Goal: Task Accomplishment & Management: Use online tool/utility

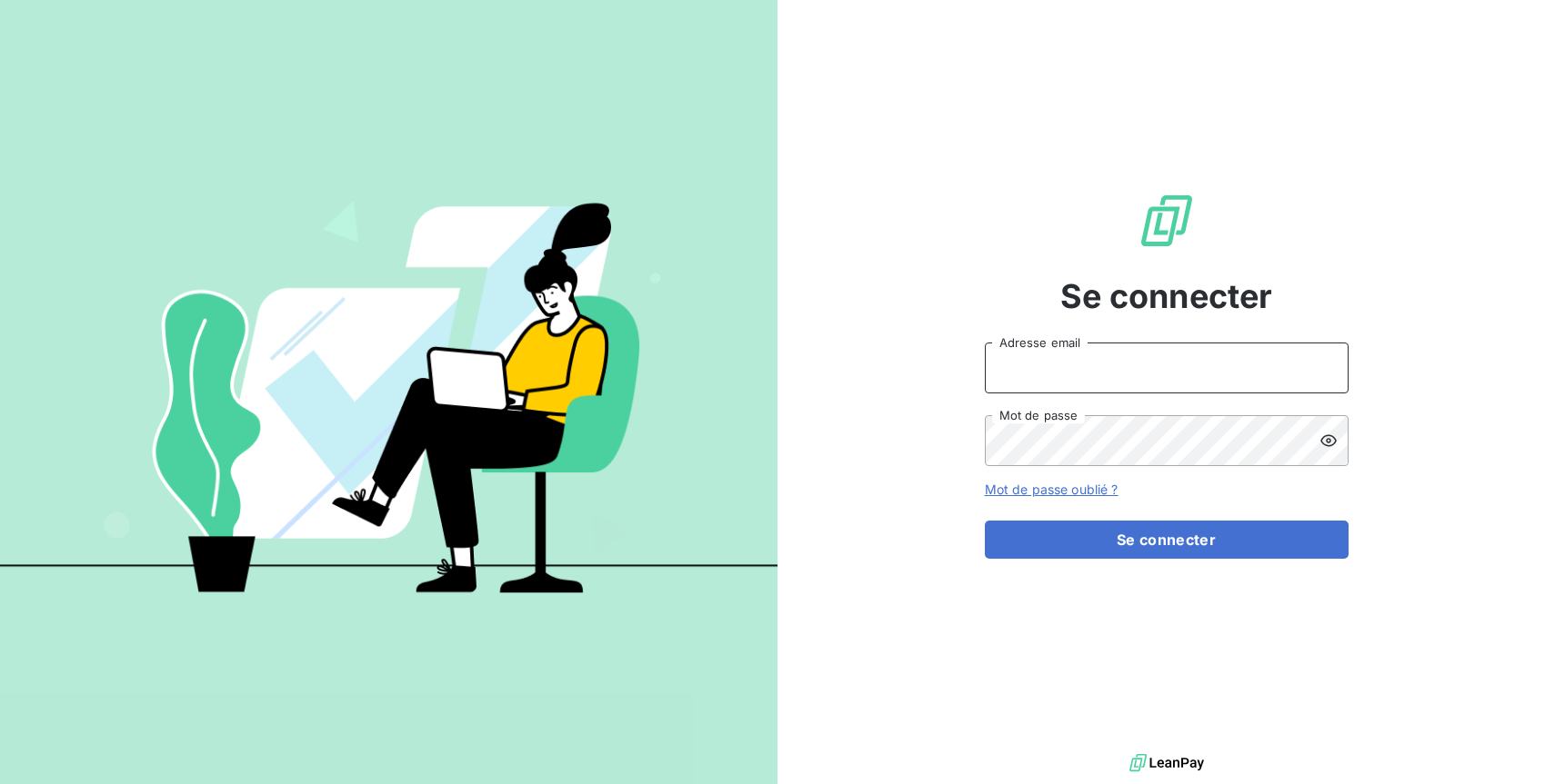
click at [1165, 390] on input "Adresse email" at bounding box center [1166, 368] width 364 height 51
type input "[EMAIL_ADDRESS][DOMAIN_NAME]"
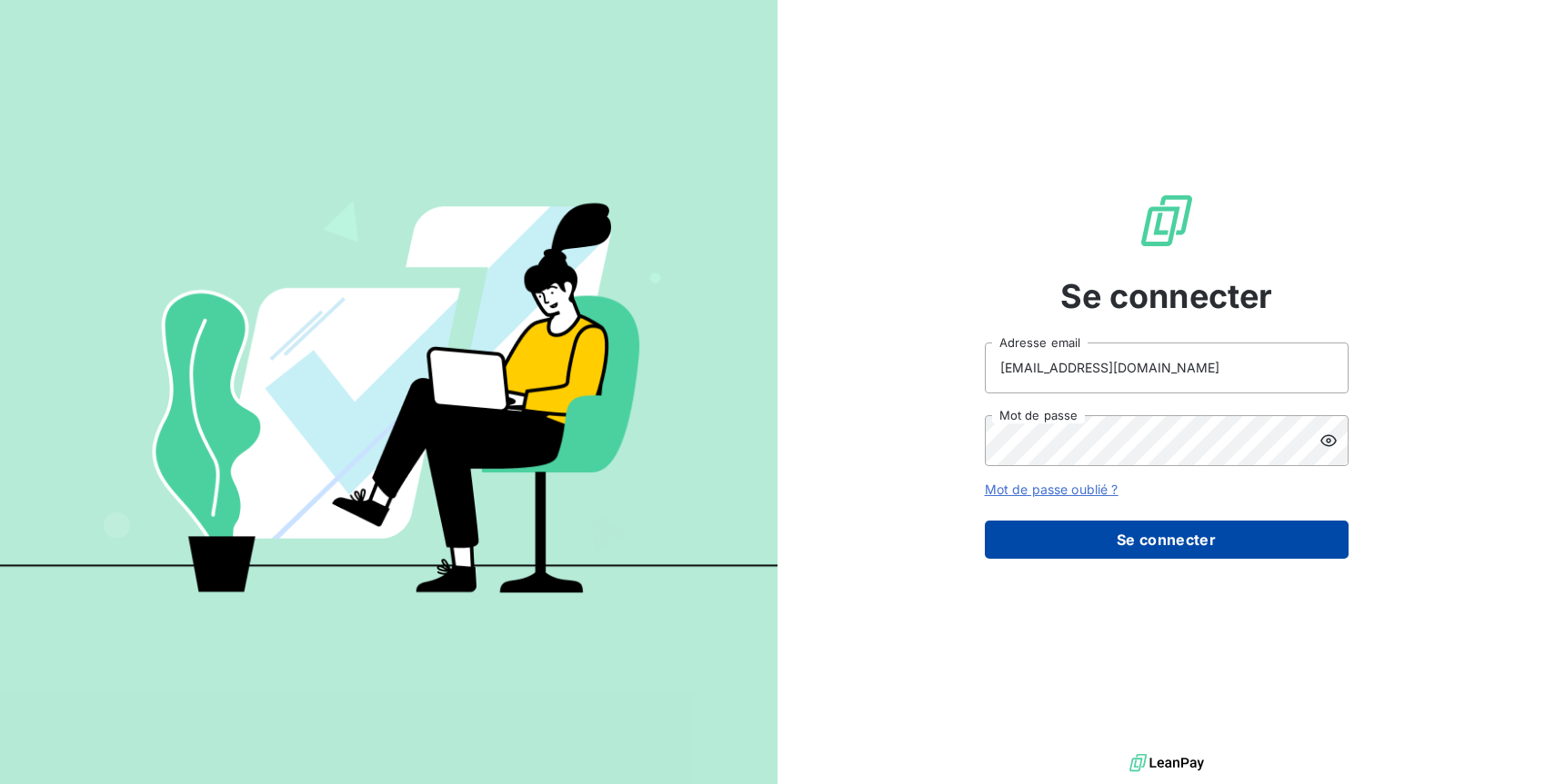
click at [1193, 528] on button "Se connecter" at bounding box center [1166, 539] width 364 height 38
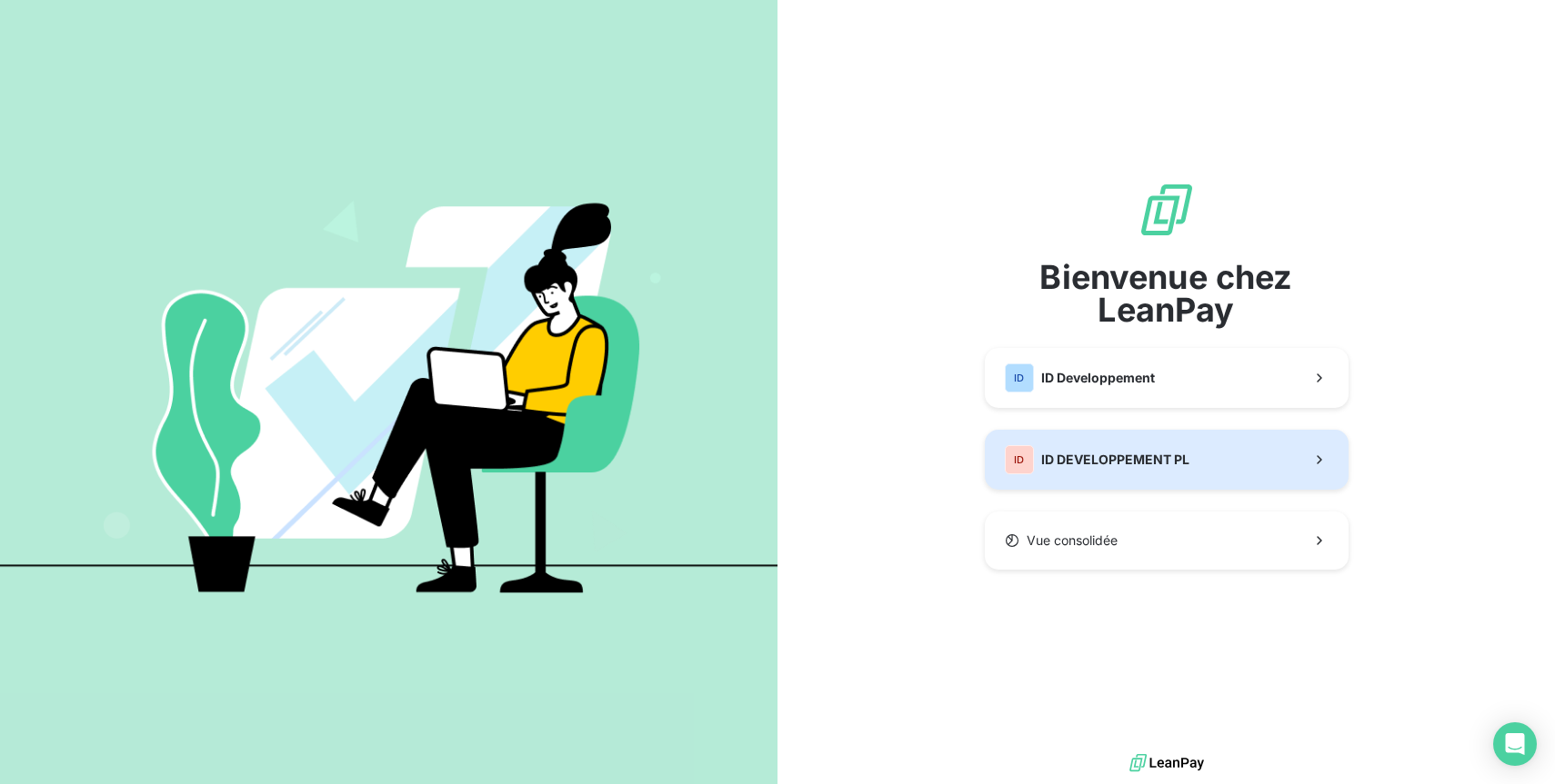
click at [1204, 458] on button "ID ID DEVELOPPEMENT PL" at bounding box center [1166, 459] width 364 height 60
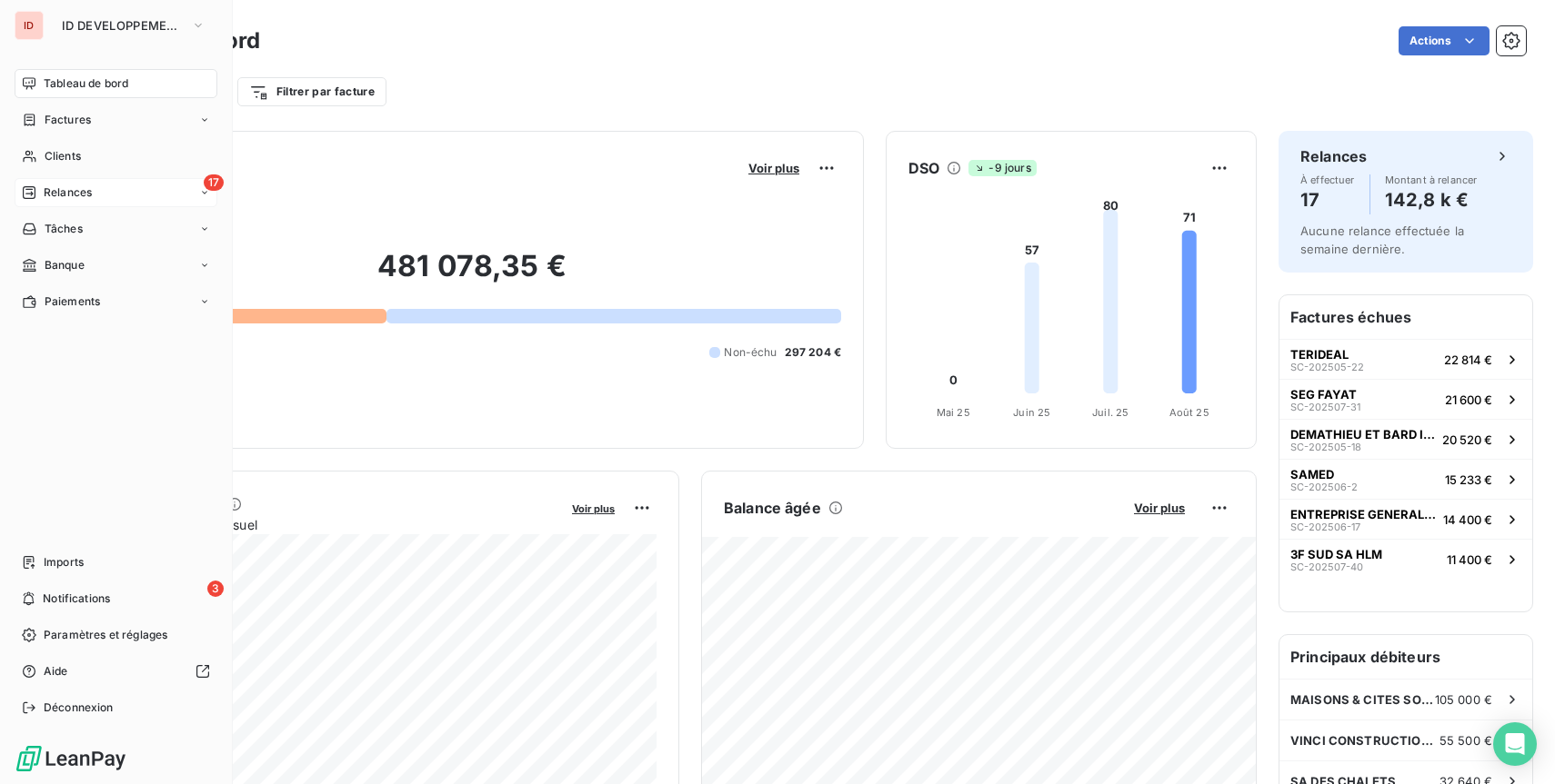
click at [45, 194] on span "Relances" at bounding box center [68, 193] width 48 height 16
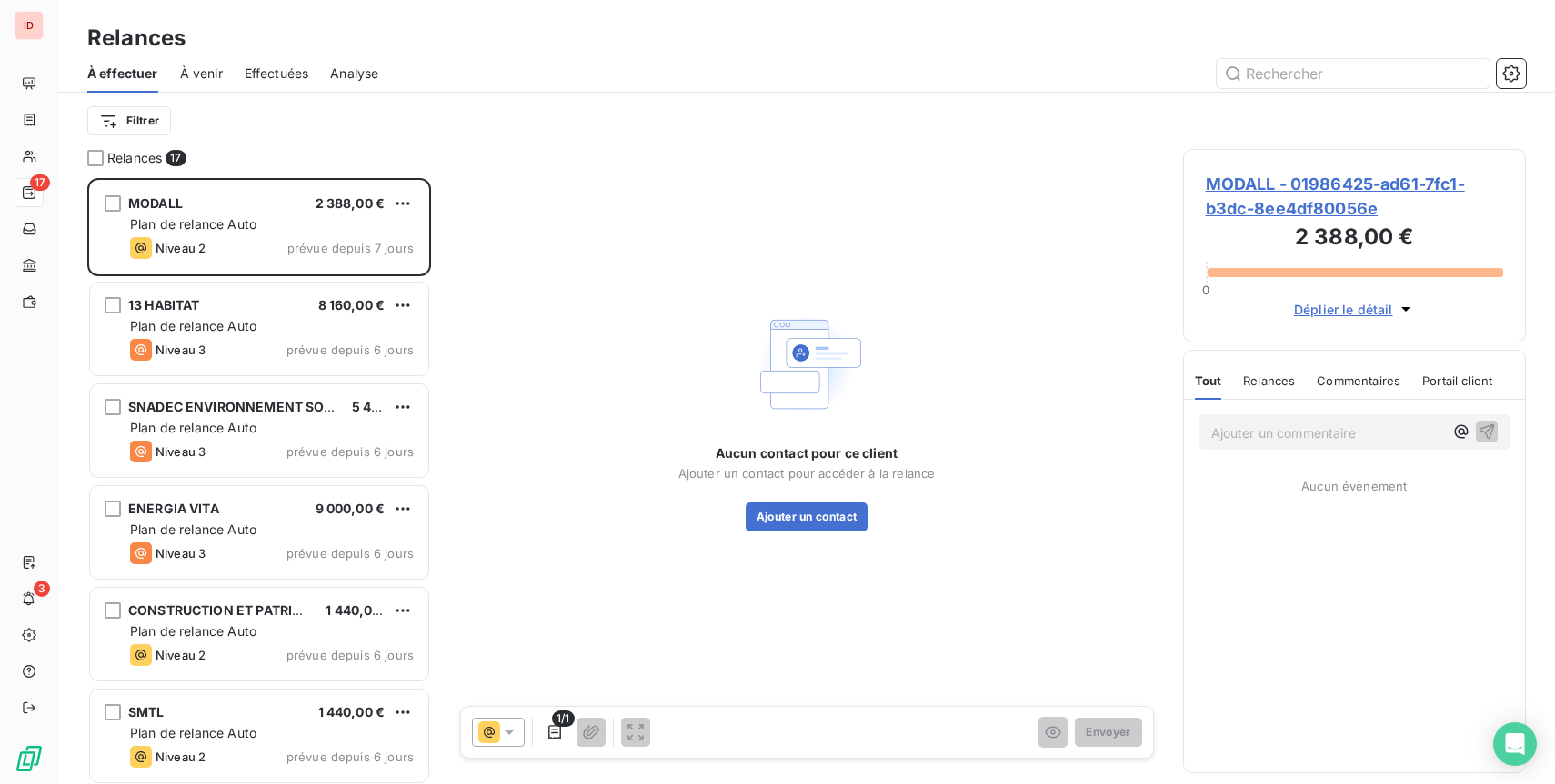
scroll to position [606, 343]
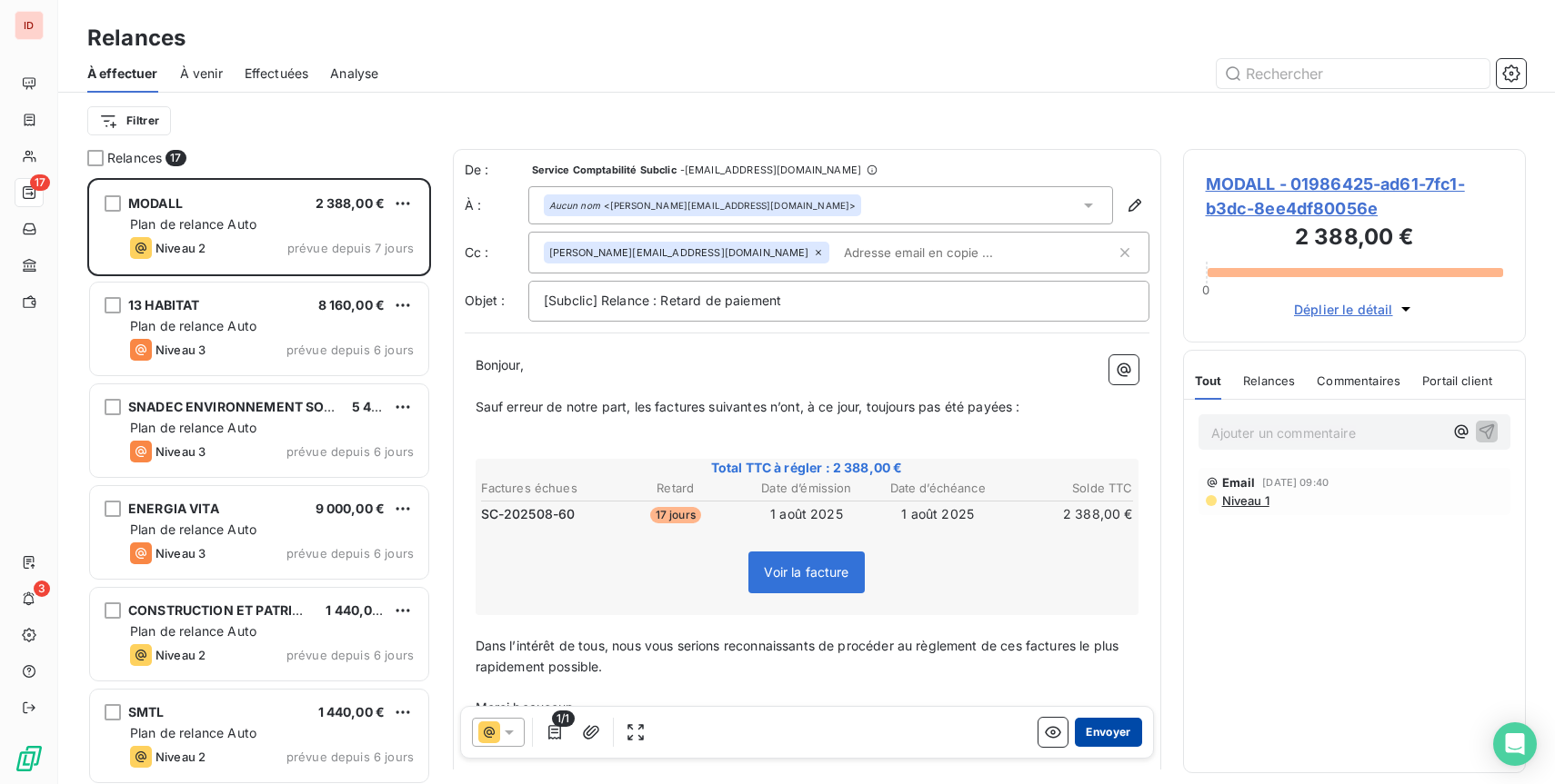
click at [1113, 729] on button "Envoyer" at bounding box center [1107, 732] width 66 height 29
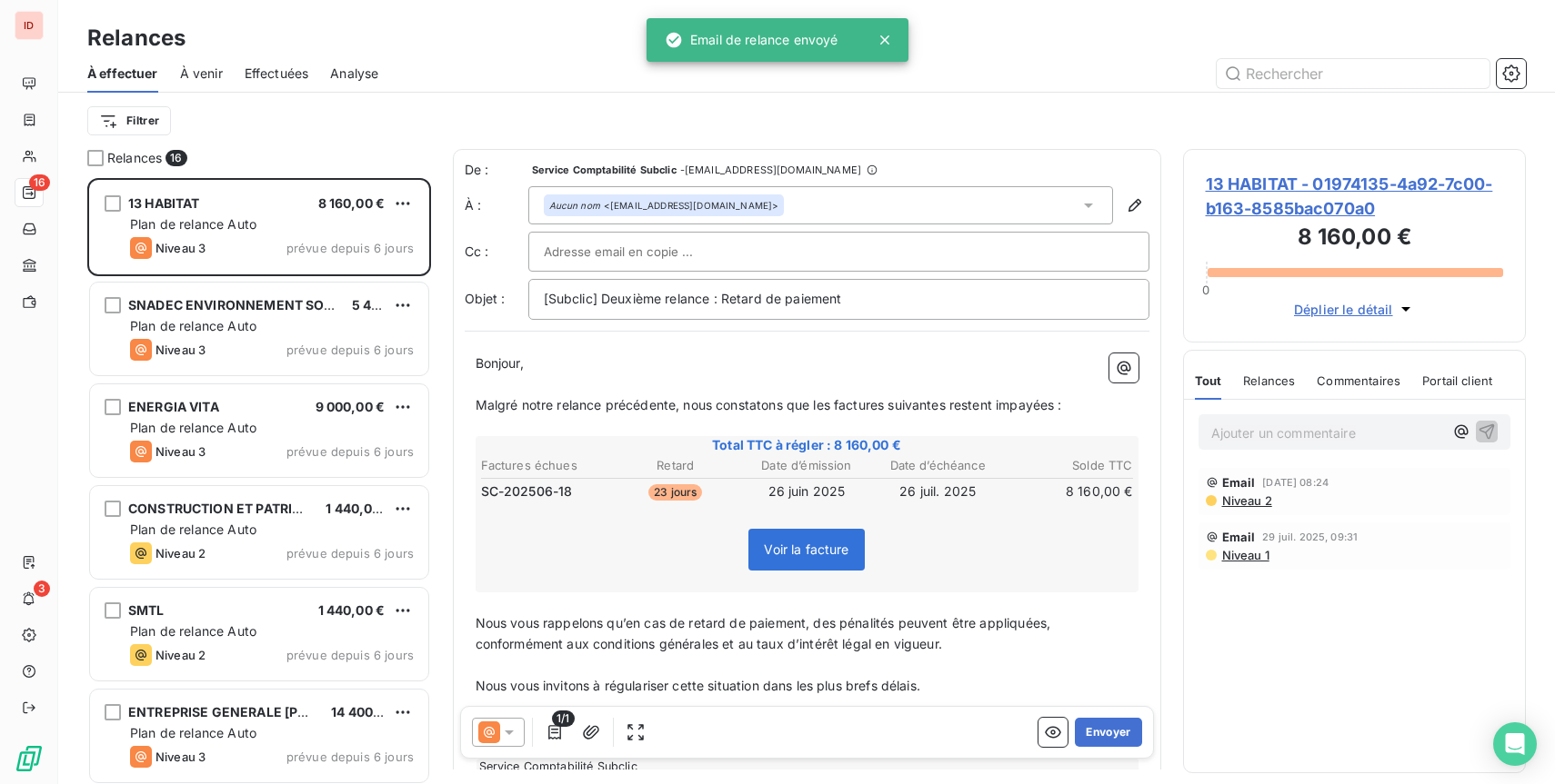
click at [1113, 729] on button "Envoyer" at bounding box center [1107, 732] width 66 height 29
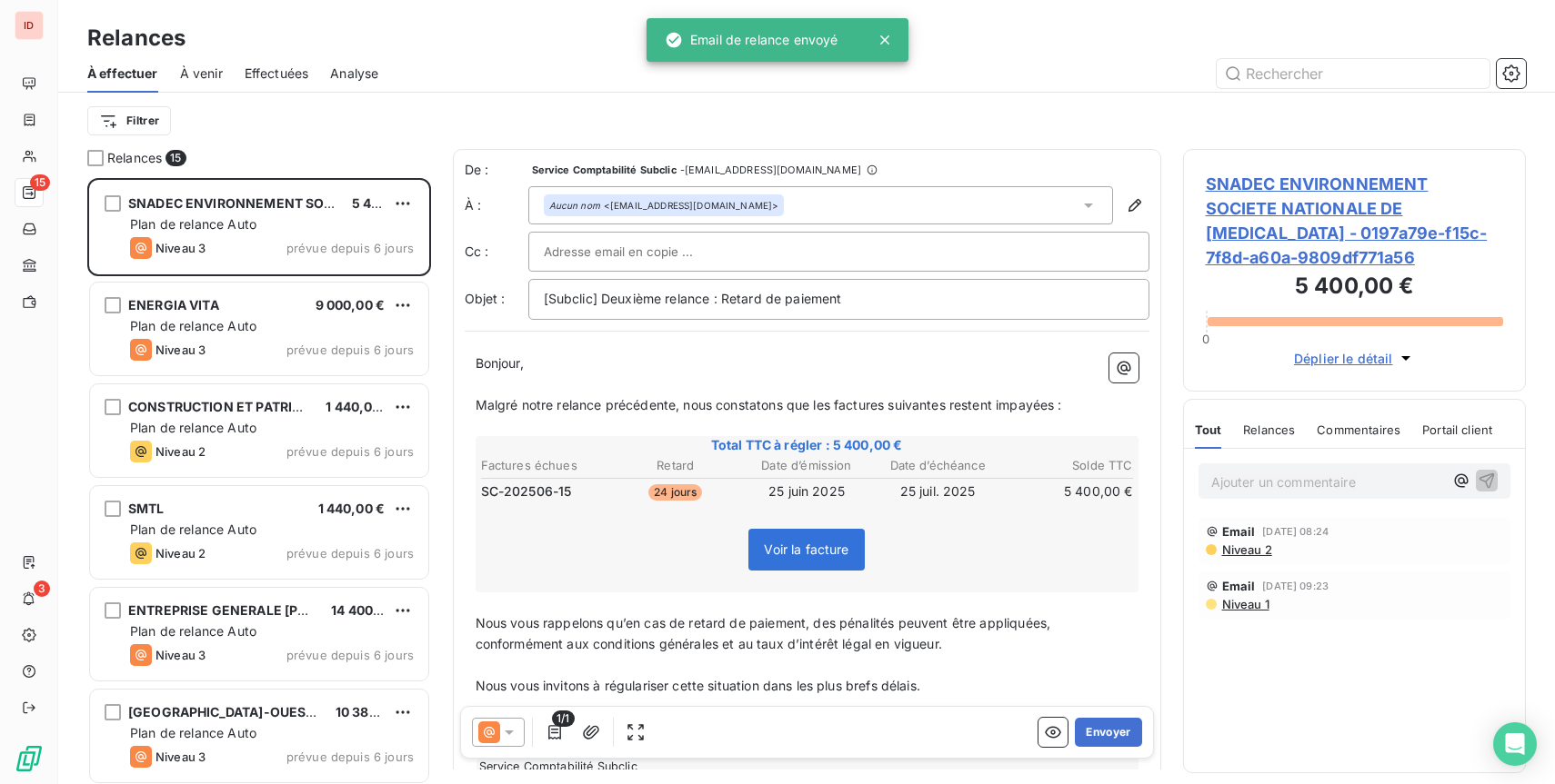
click at [1113, 729] on button "Envoyer" at bounding box center [1107, 732] width 66 height 29
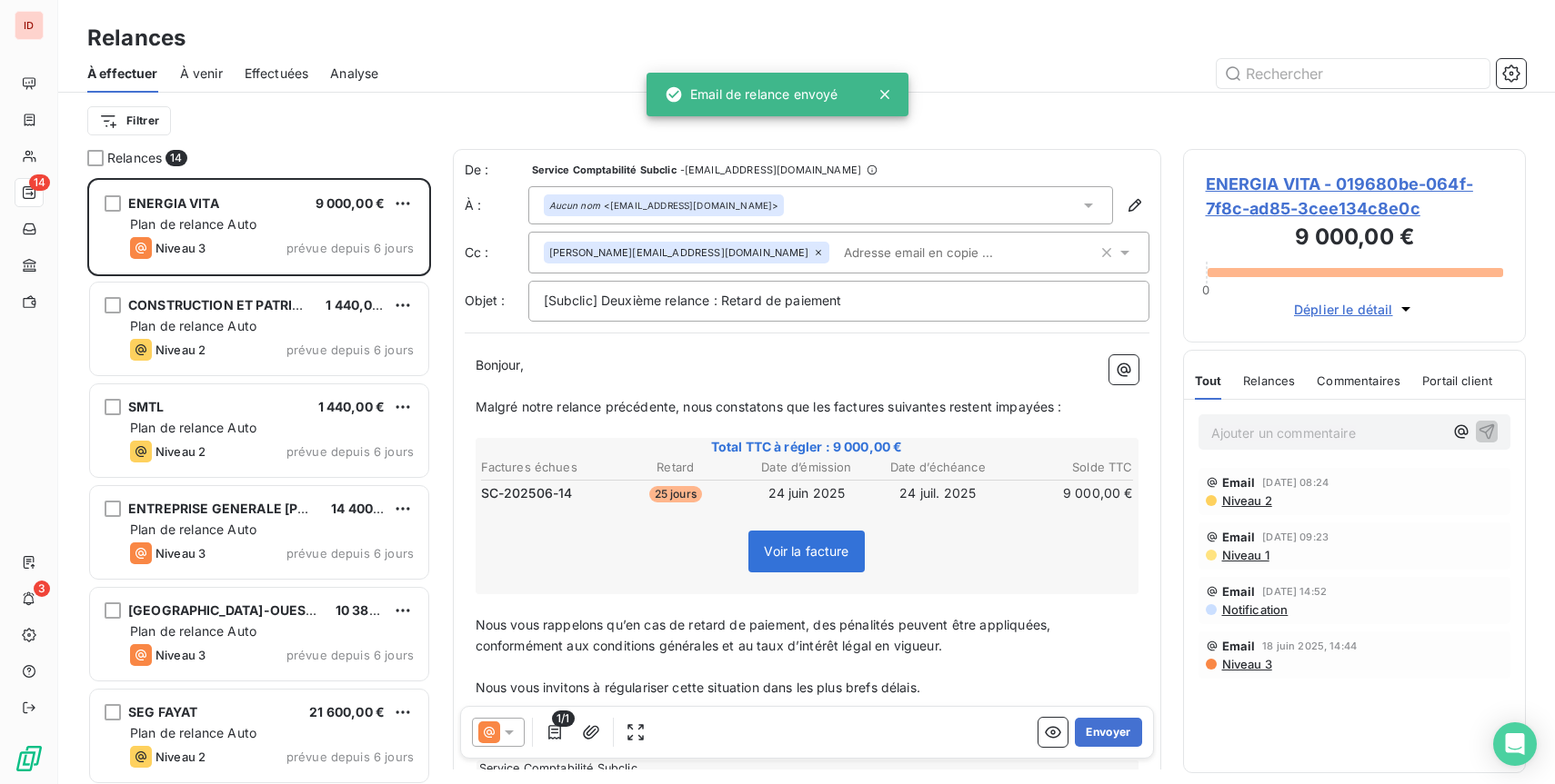
click at [1113, 729] on button "Envoyer" at bounding box center [1107, 732] width 66 height 29
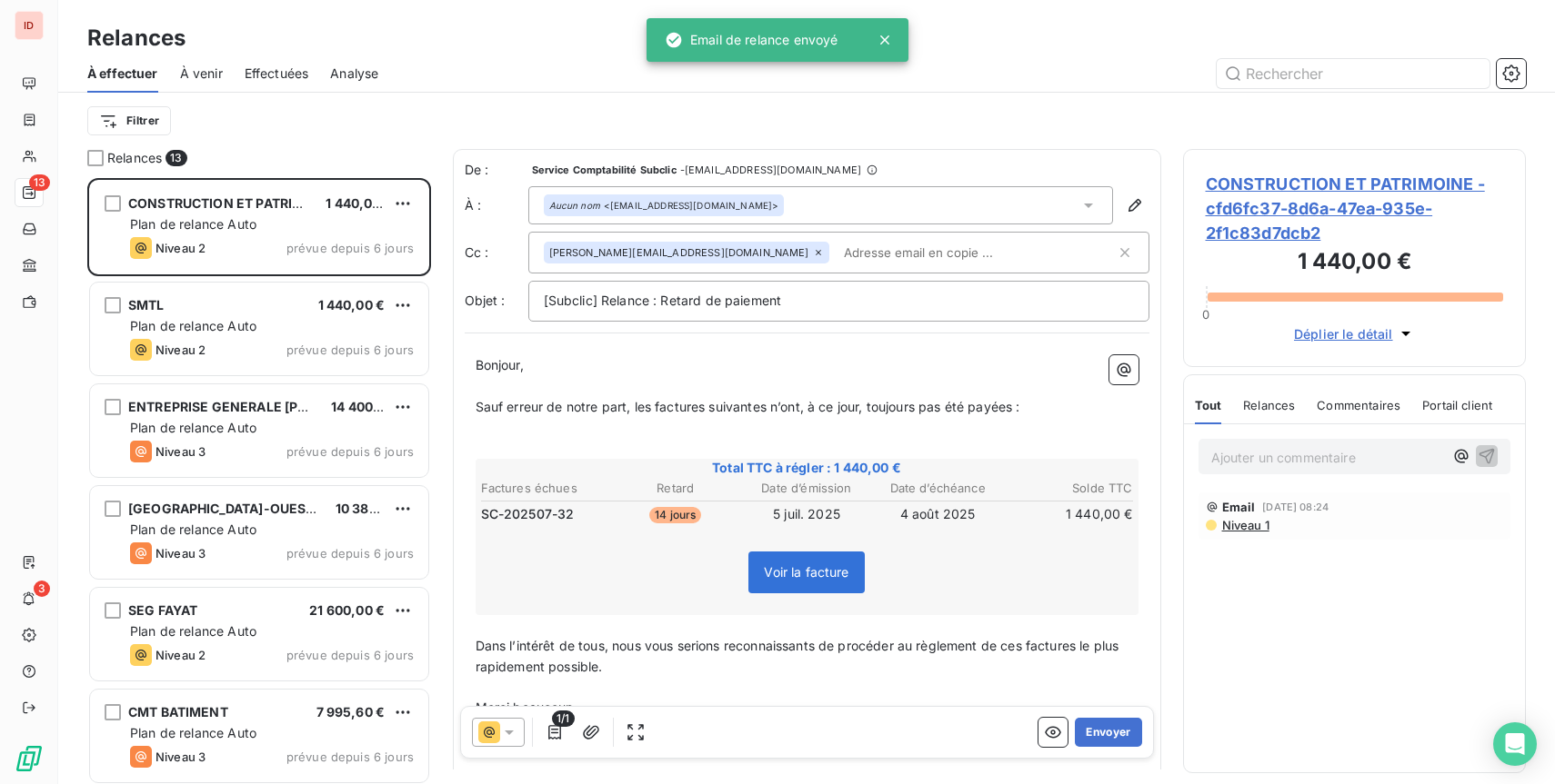
click at [1113, 729] on button "Envoyer" at bounding box center [1107, 732] width 66 height 29
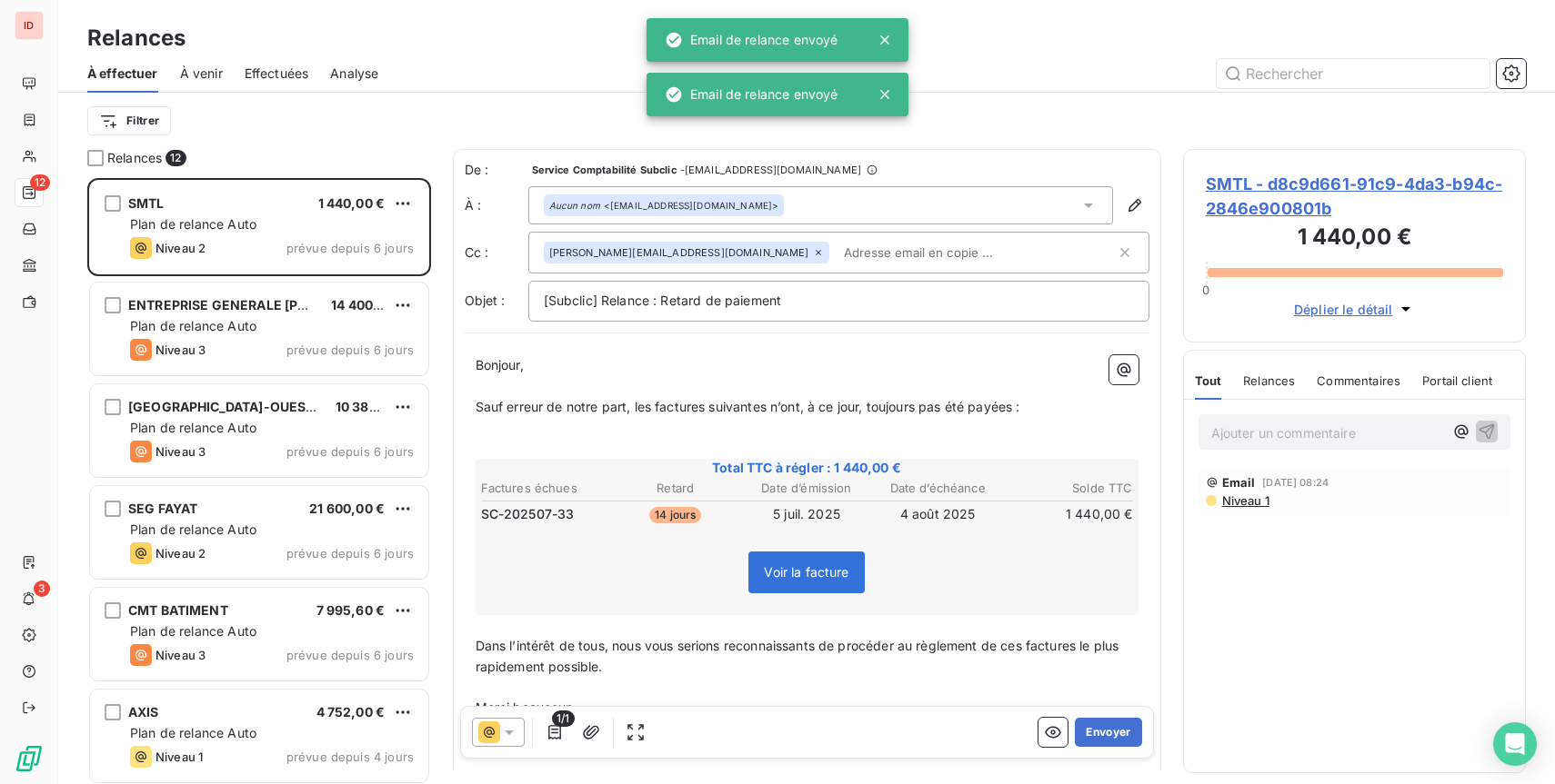
click at [1113, 729] on button "Envoyer" at bounding box center [1107, 732] width 66 height 29
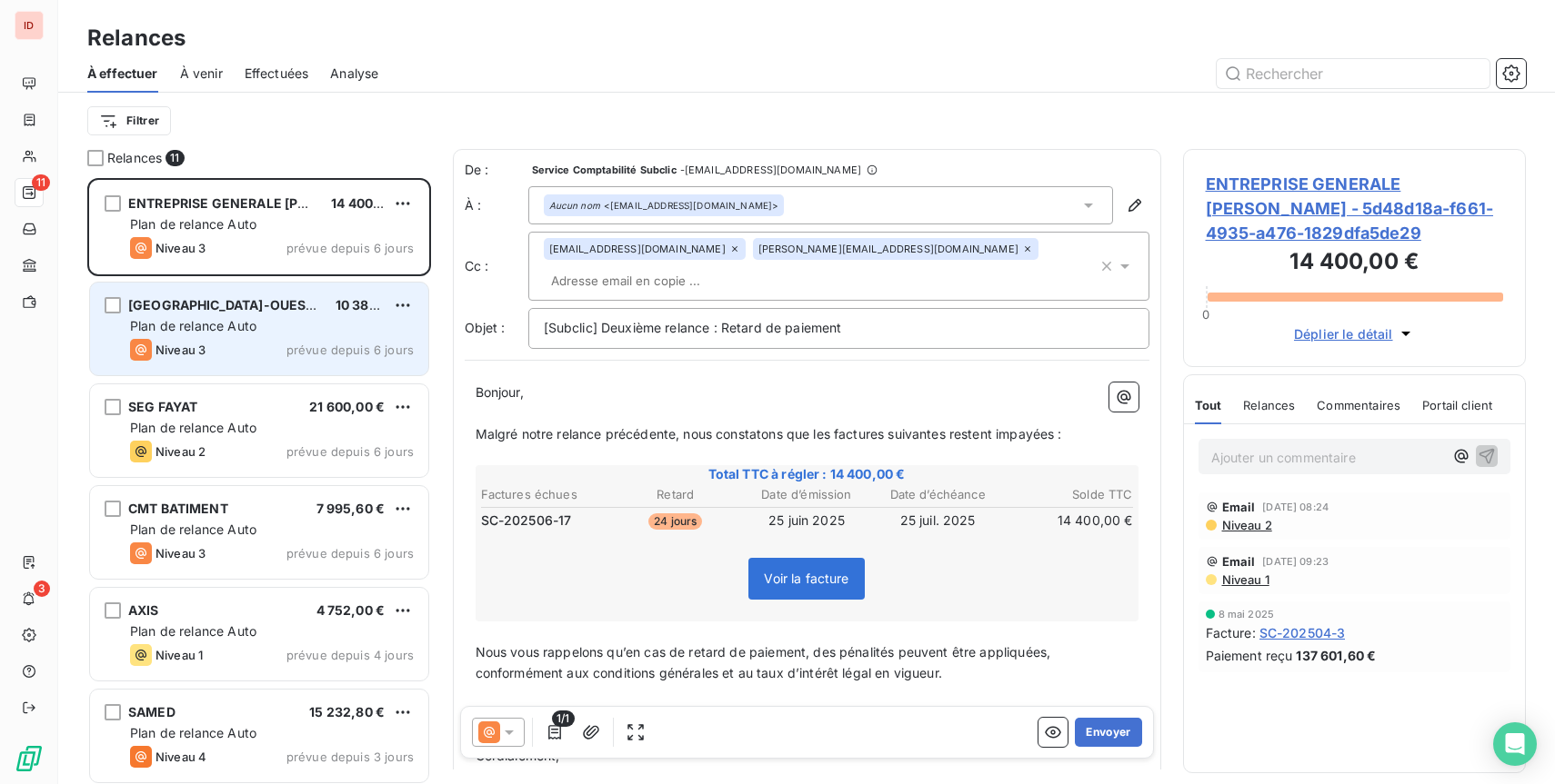
click at [323, 328] on div "Plan de relance Auto" at bounding box center [272, 326] width 284 height 18
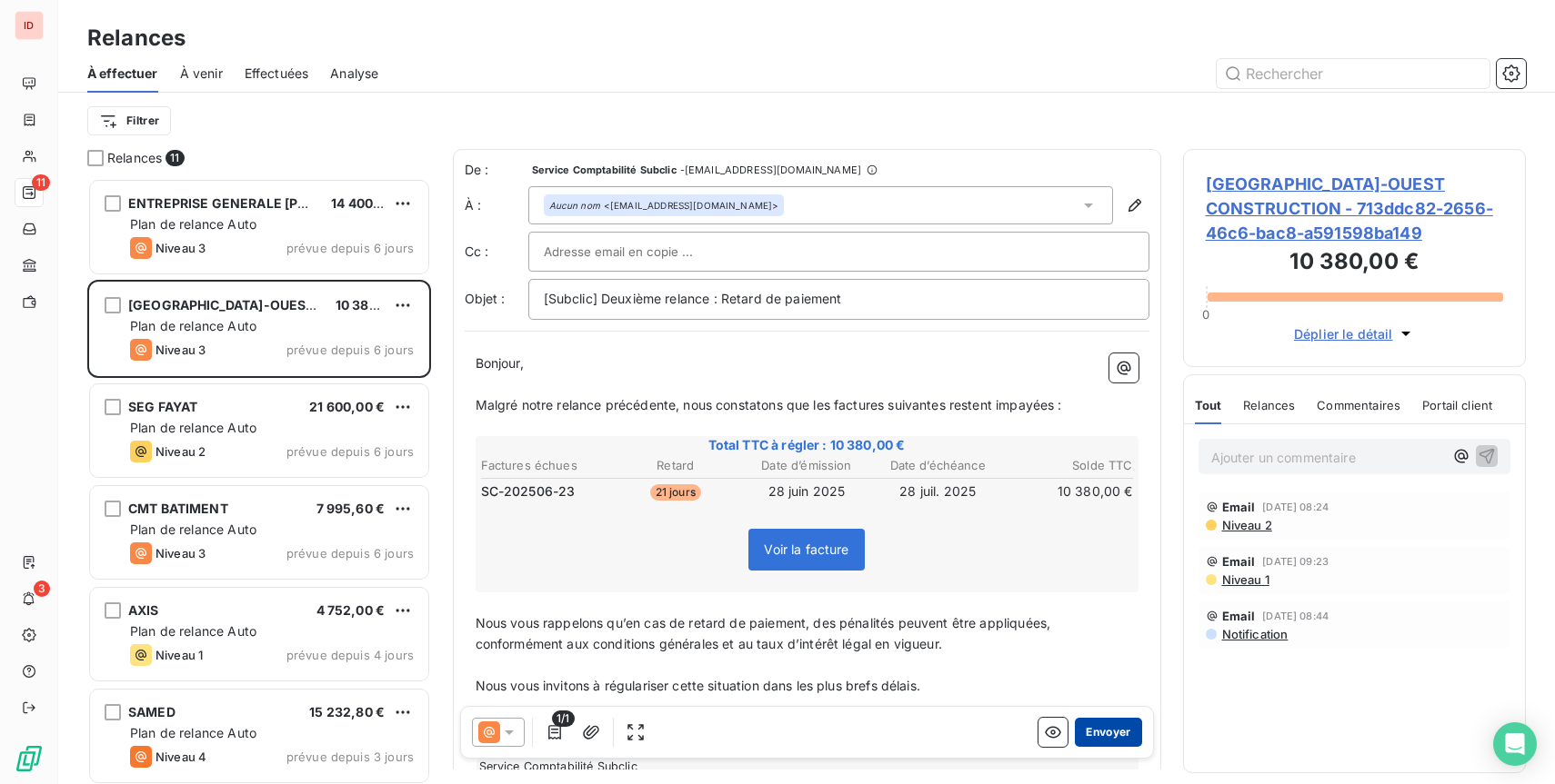
click at [1101, 723] on button "Envoyer" at bounding box center [1107, 732] width 66 height 29
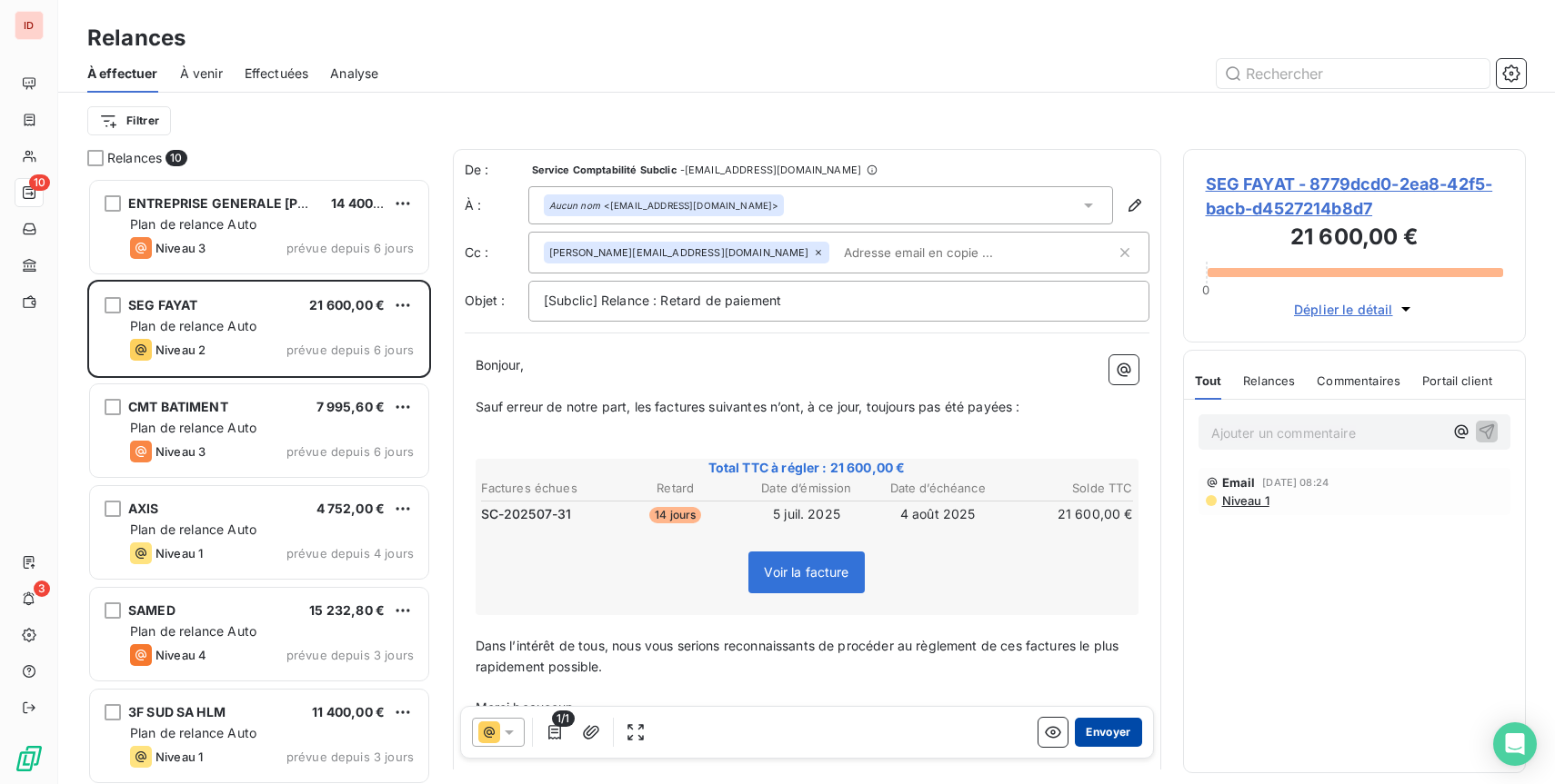
click at [1101, 724] on button "Envoyer" at bounding box center [1107, 732] width 66 height 29
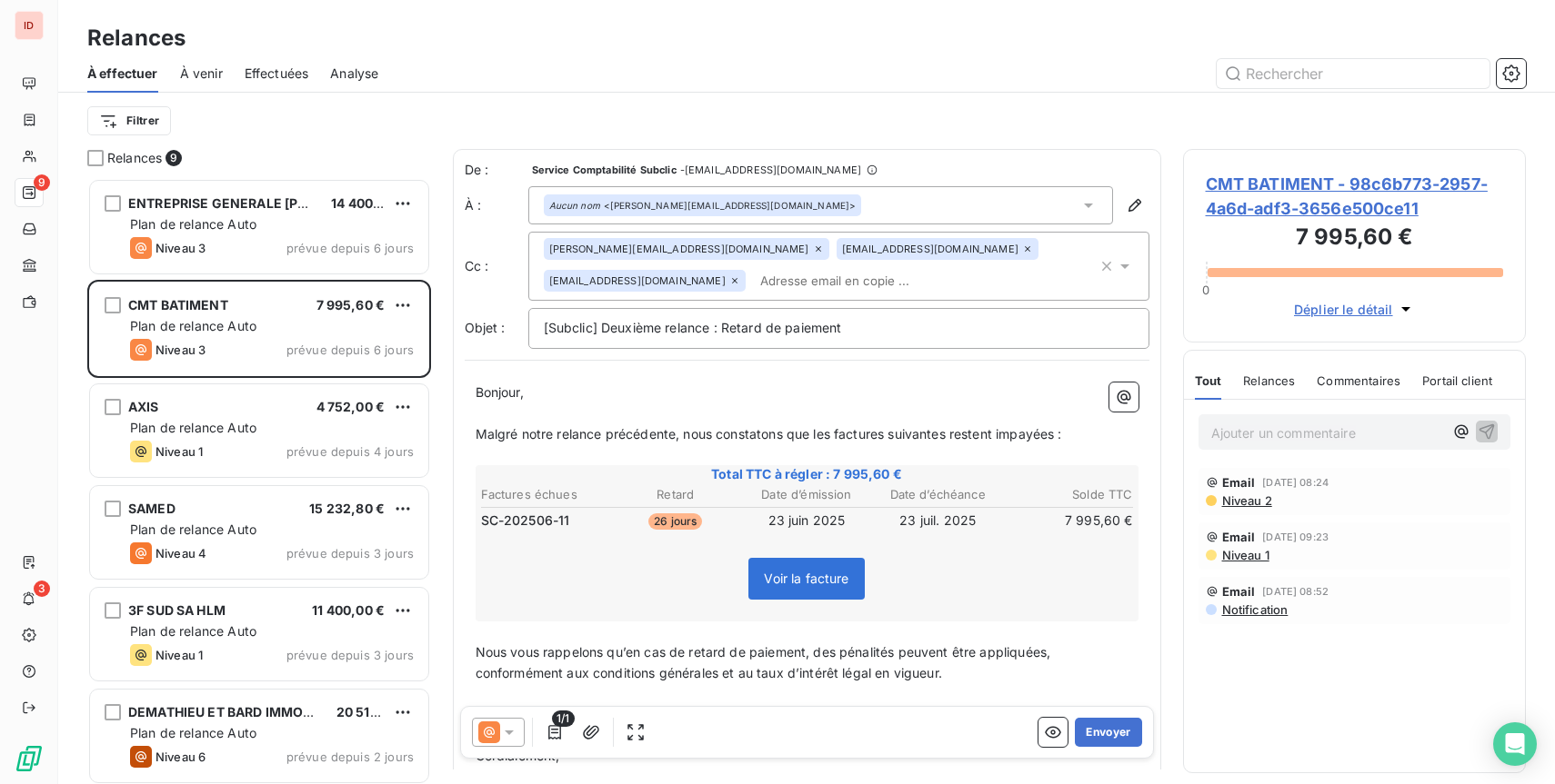
click at [1101, 724] on button "Envoyer" at bounding box center [1107, 732] width 66 height 29
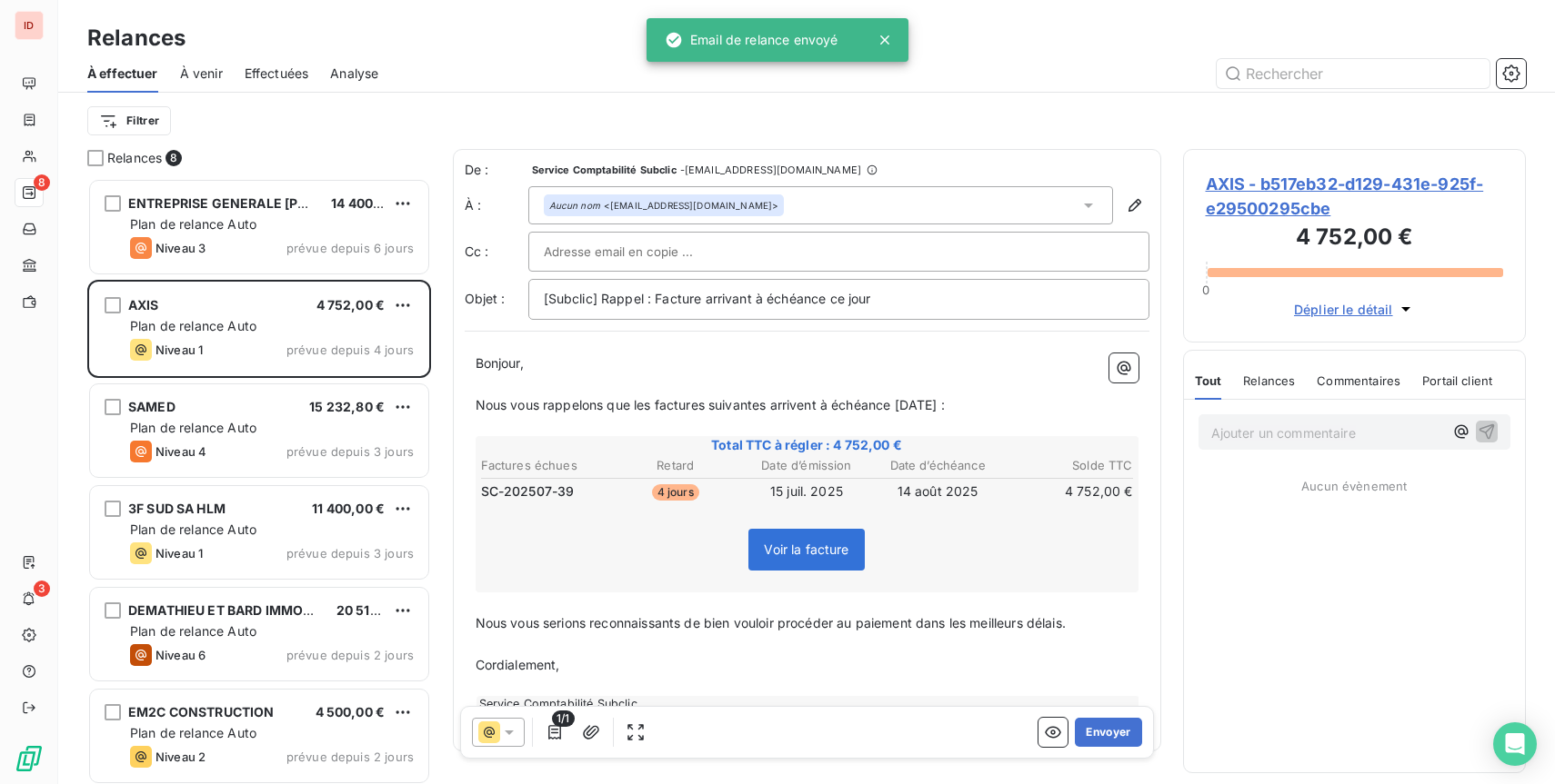
click at [1101, 724] on button "Envoyer" at bounding box center [1107, 732] width 66 height 29
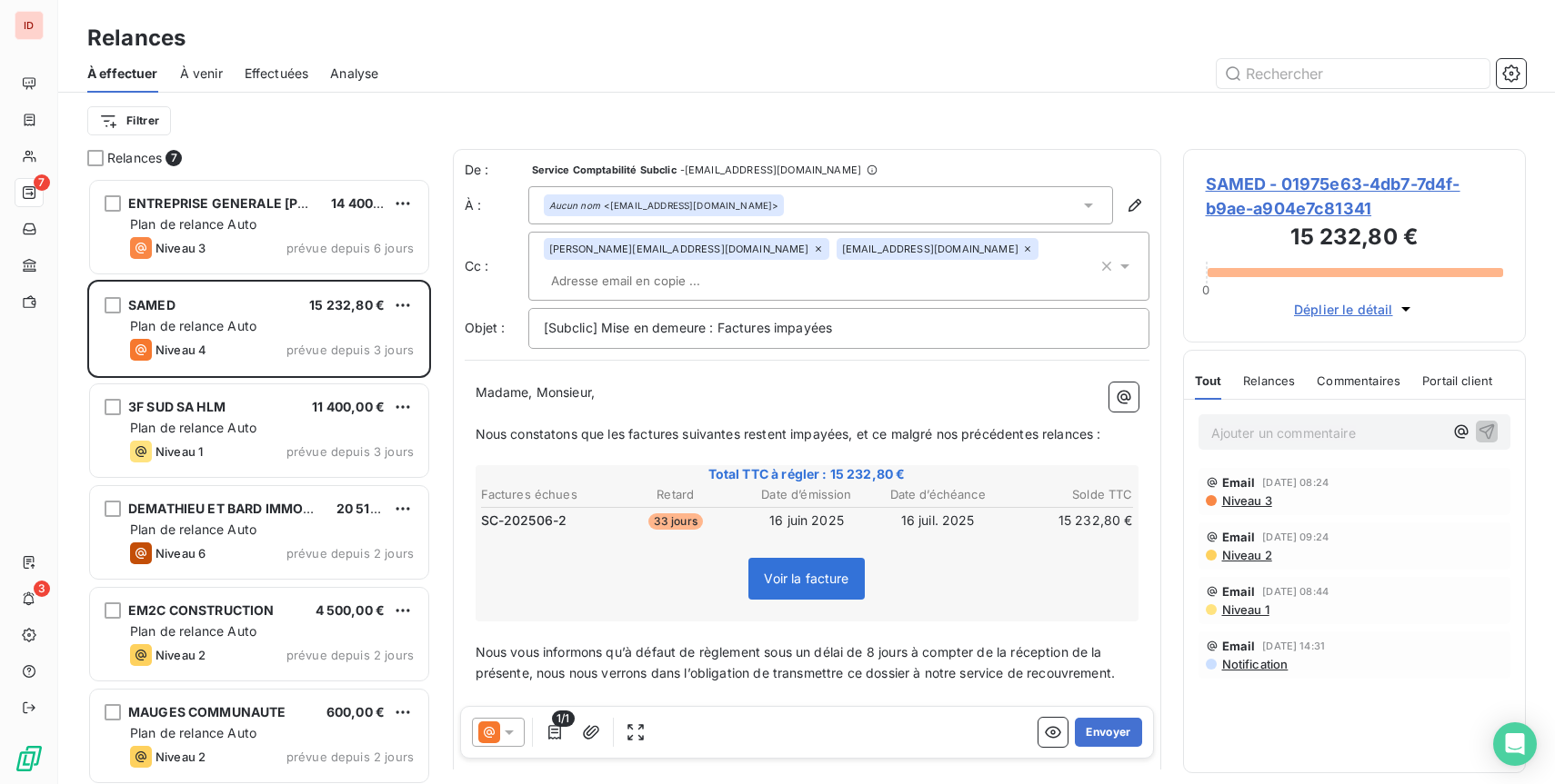
click at [1101, 724] on button "Envoyer" at bounding box center [1107, 732] width 66 height 29
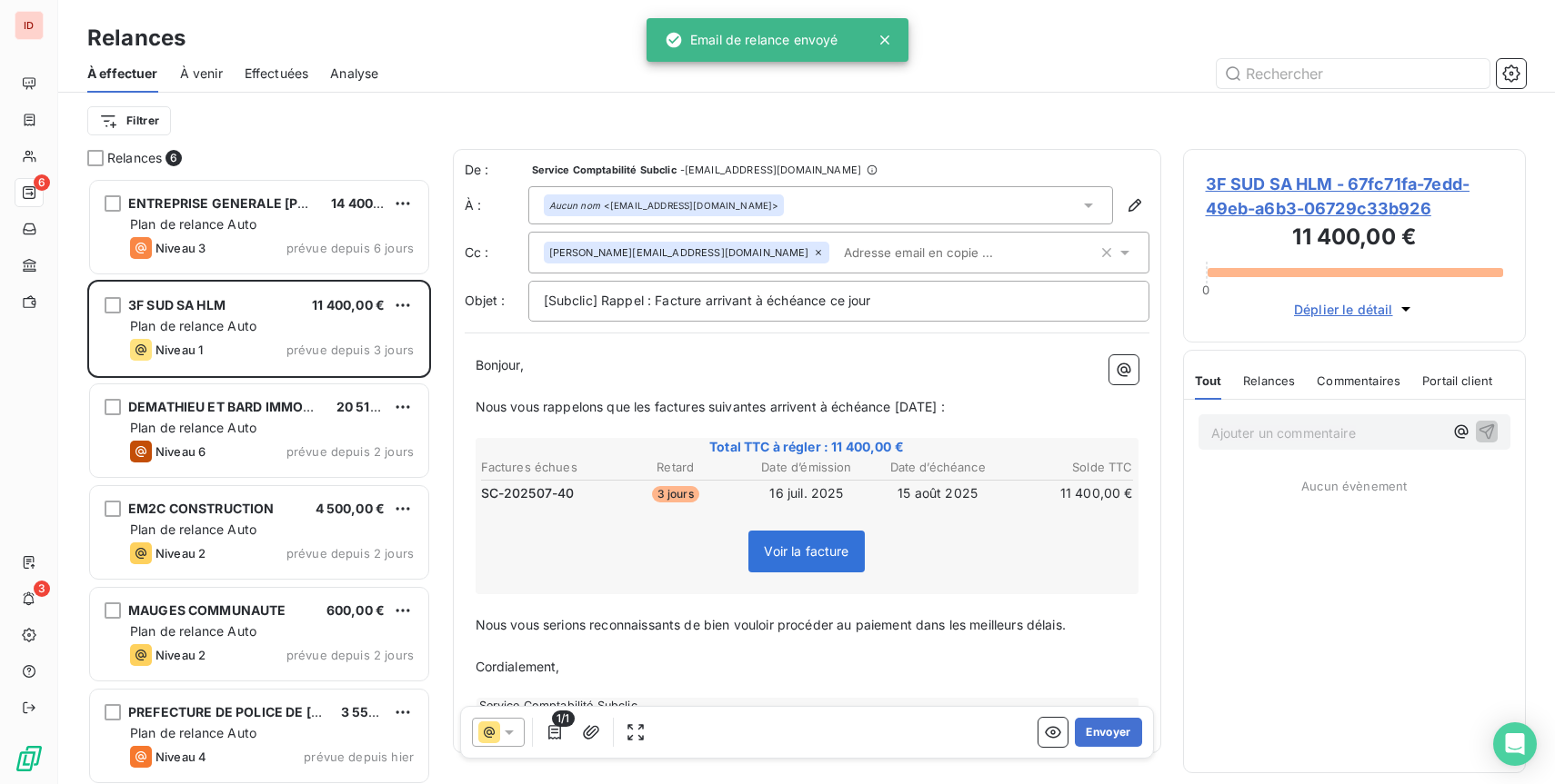
click at [1101, 724] on button "Envoyer" at bounding box center [1107, 732] width 66 height 29
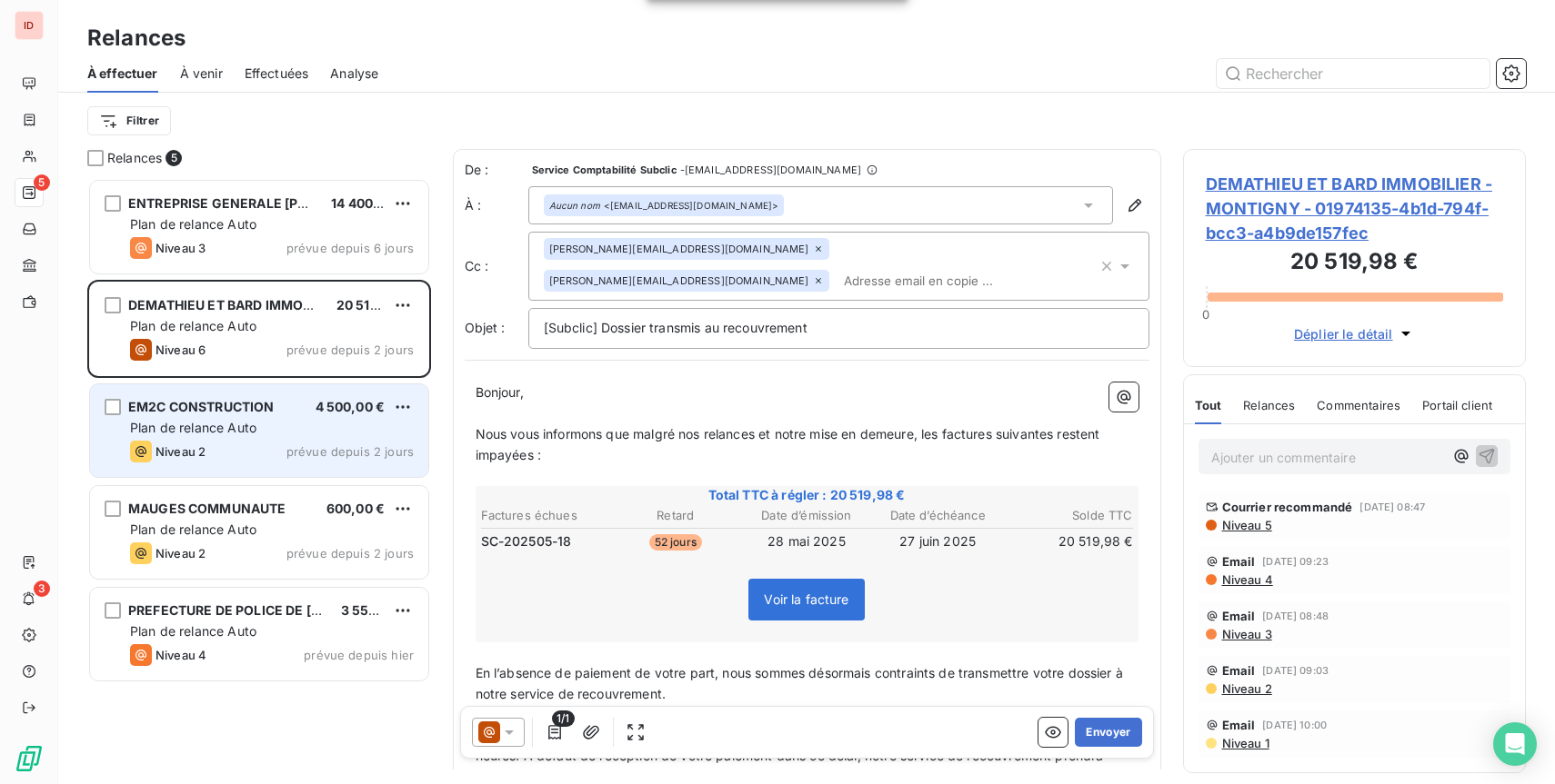
click at [360, 432] on div "Plan de relance Auto" at bounding box center [272, 427] width 284 height 18
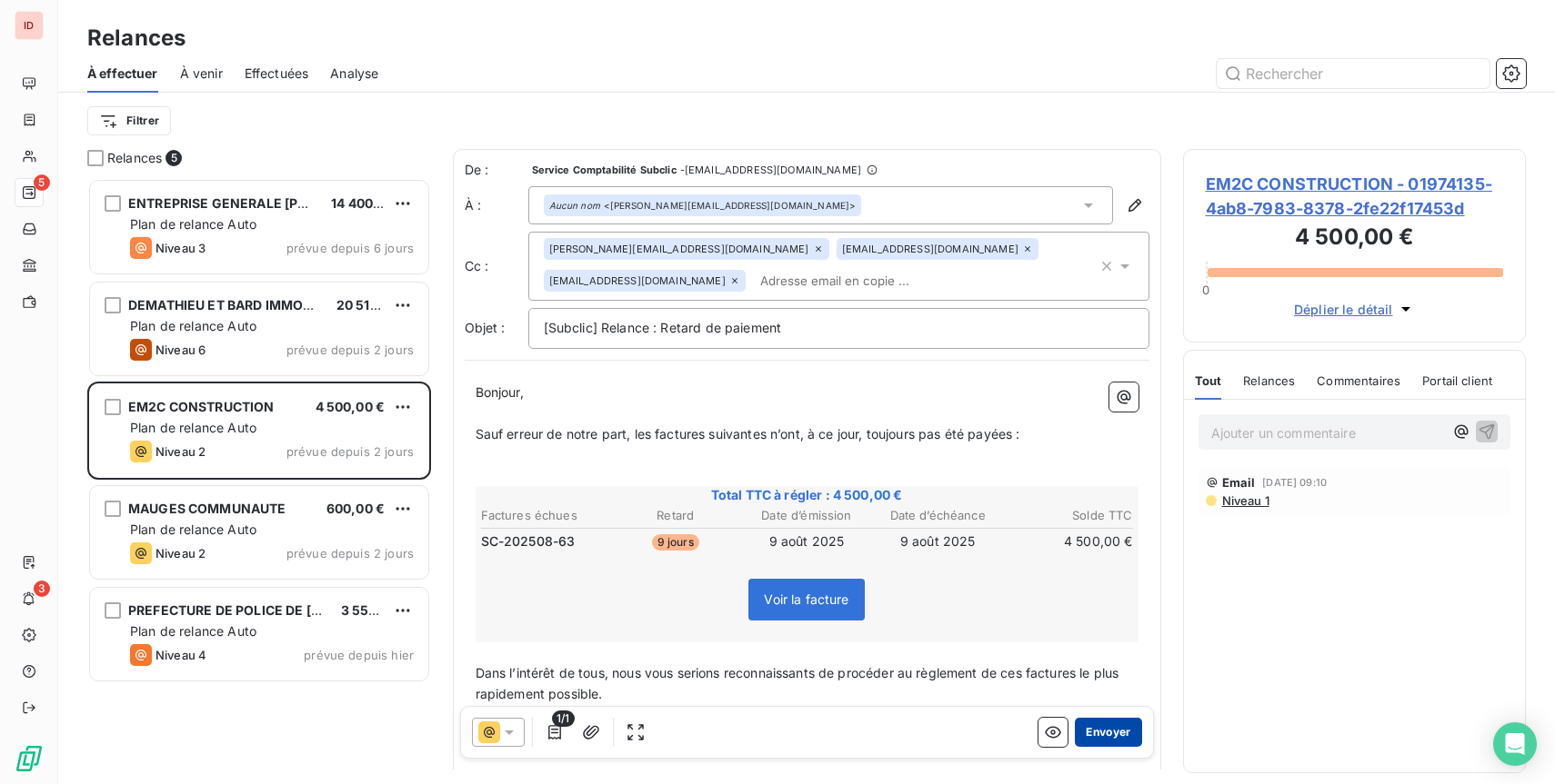
click at [1092, 735] on button "Envoyer" at bounding box center [1107, 732] width 66 height 29
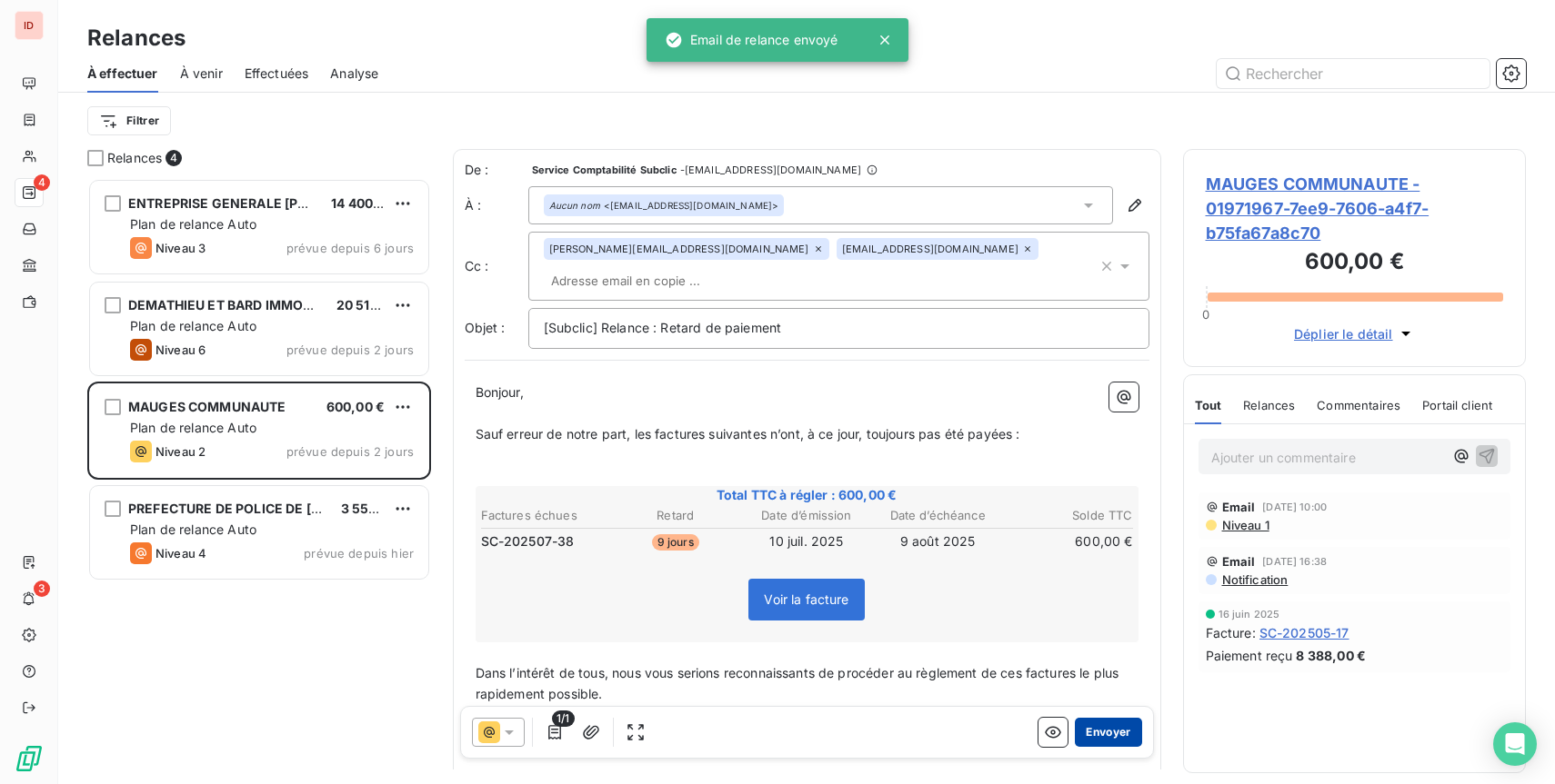
click at [1092, 735] on button "Envoyer" at bounding box center [1107, 732] width 66 height 29
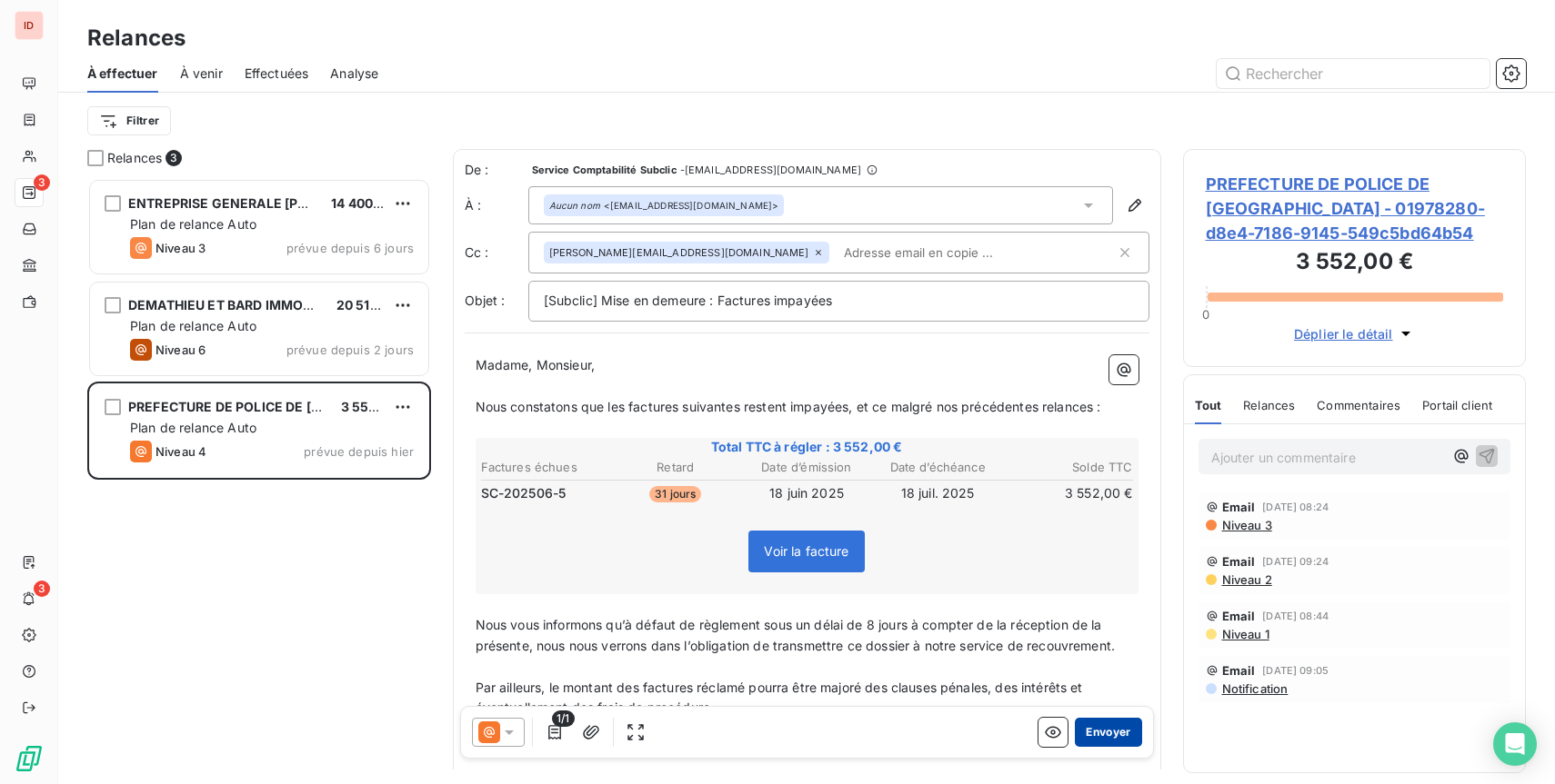
click at [1103, 731] on button "Envoyer" at bounding box center [1107, 732] width 66 height 29
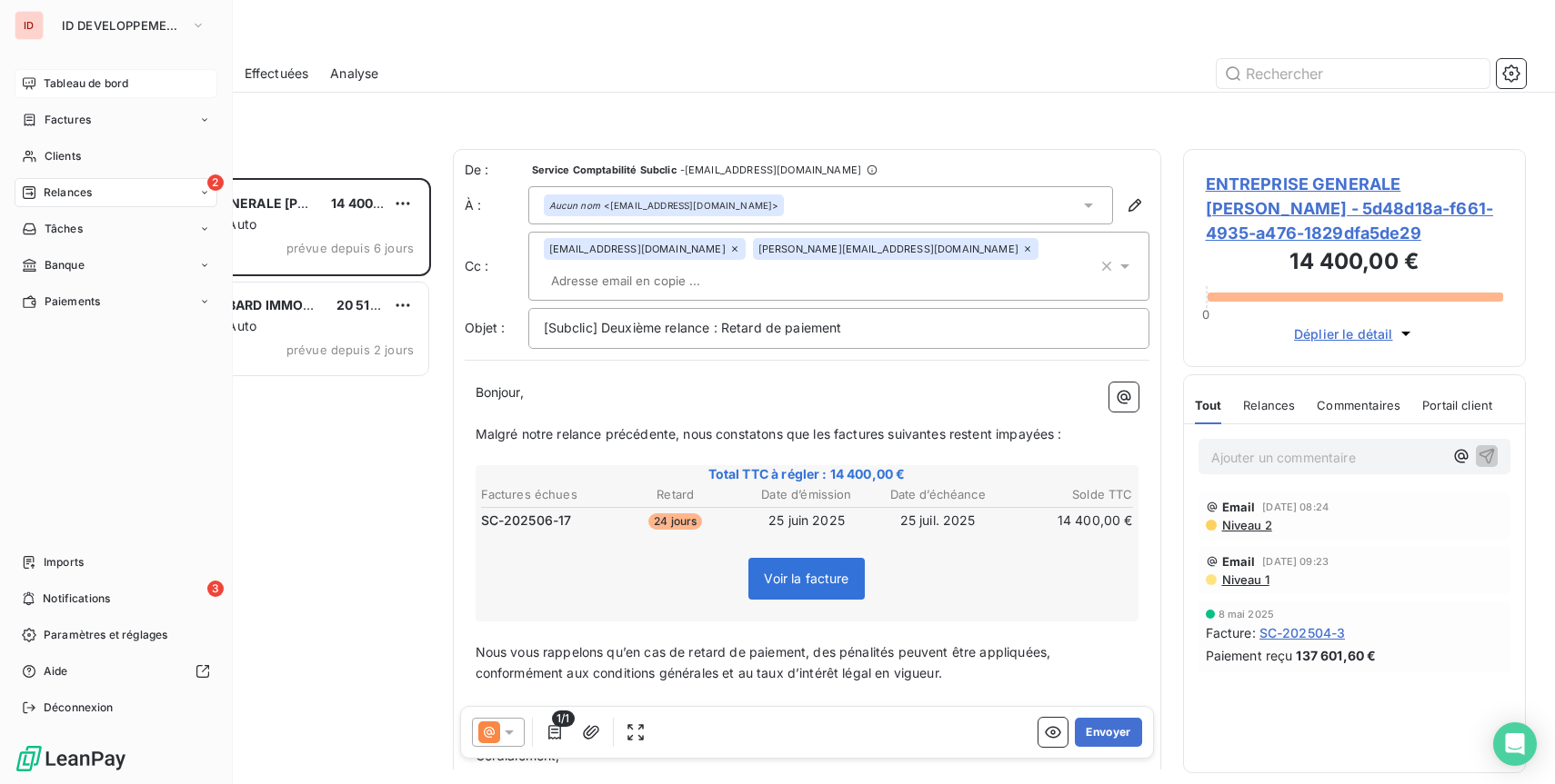
click at [44, 77] on span "Tableau de bord" at bounding box center [86, 84] width 85 height 16
